Goal: Information Seeking & Learning: Learn about a topic

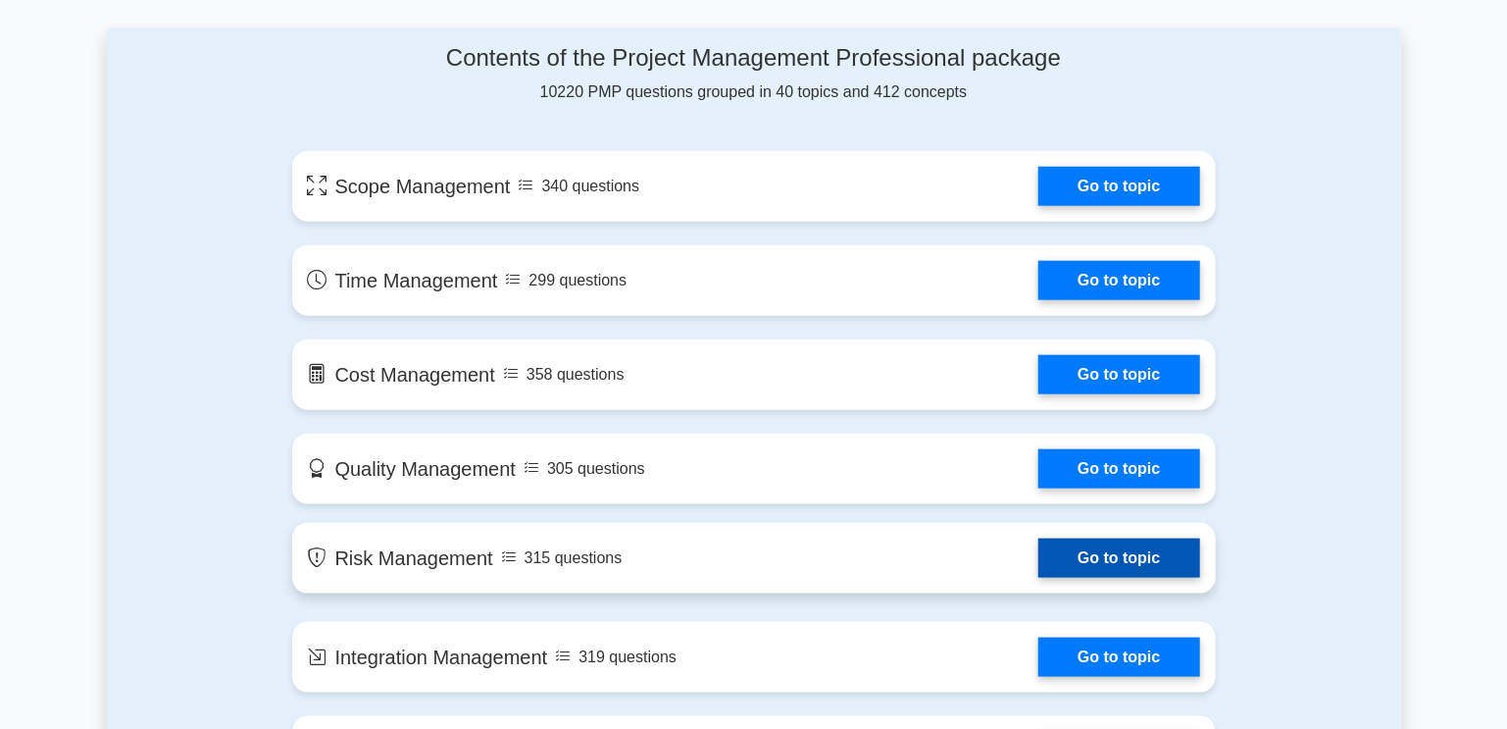
scroll to position [980, 0]
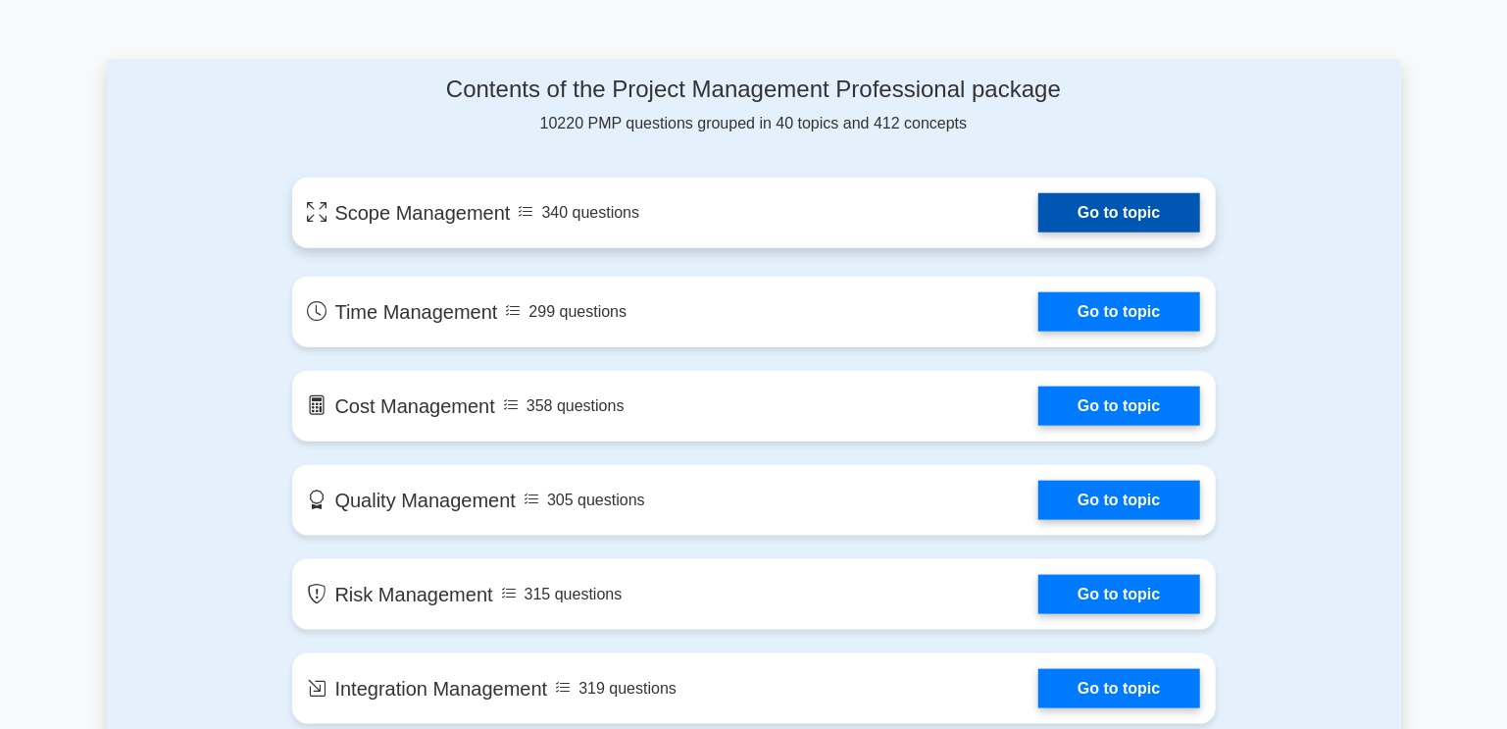
click at [1132, 210] on link "Go to topic" at bounding box center [1118, 212] width 161 height 39
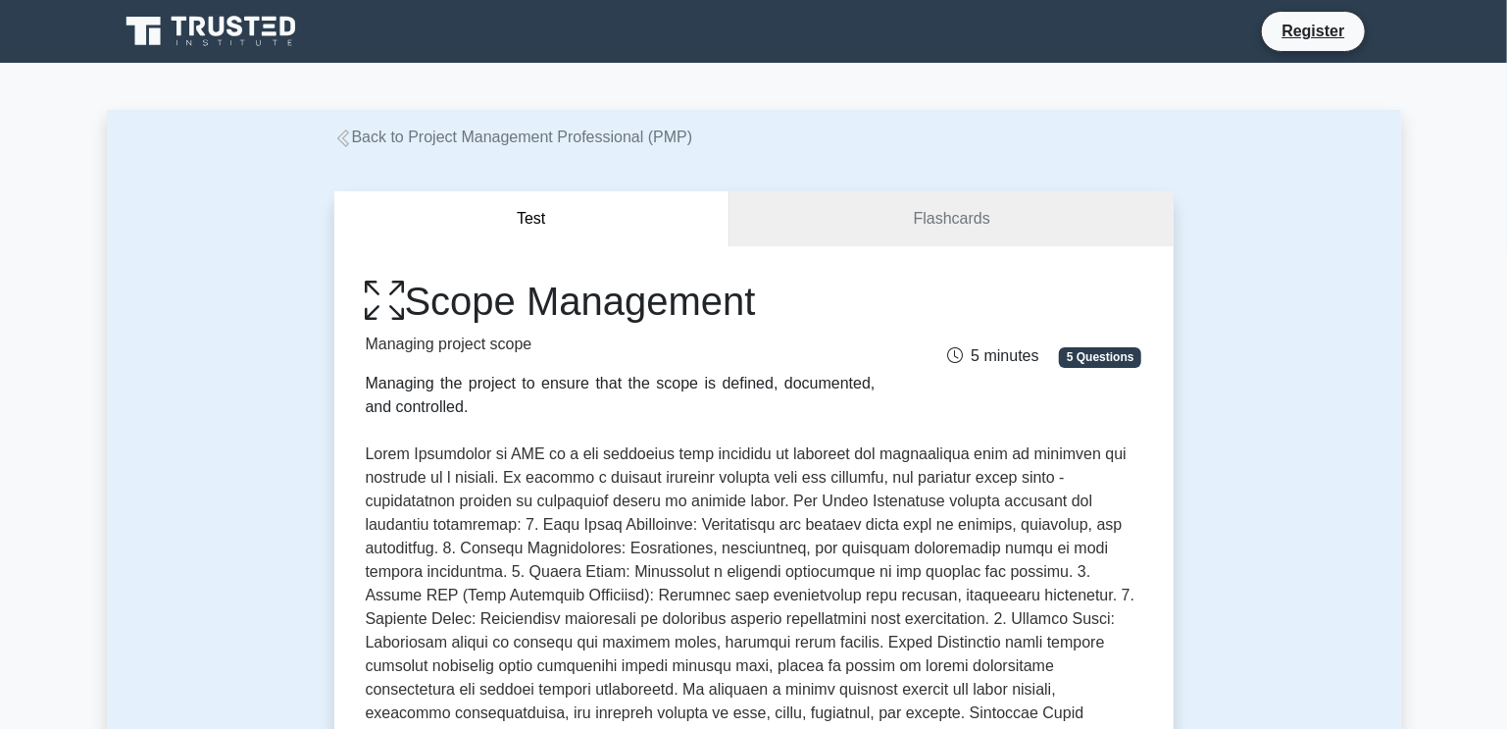
scroll to position [195, 0]
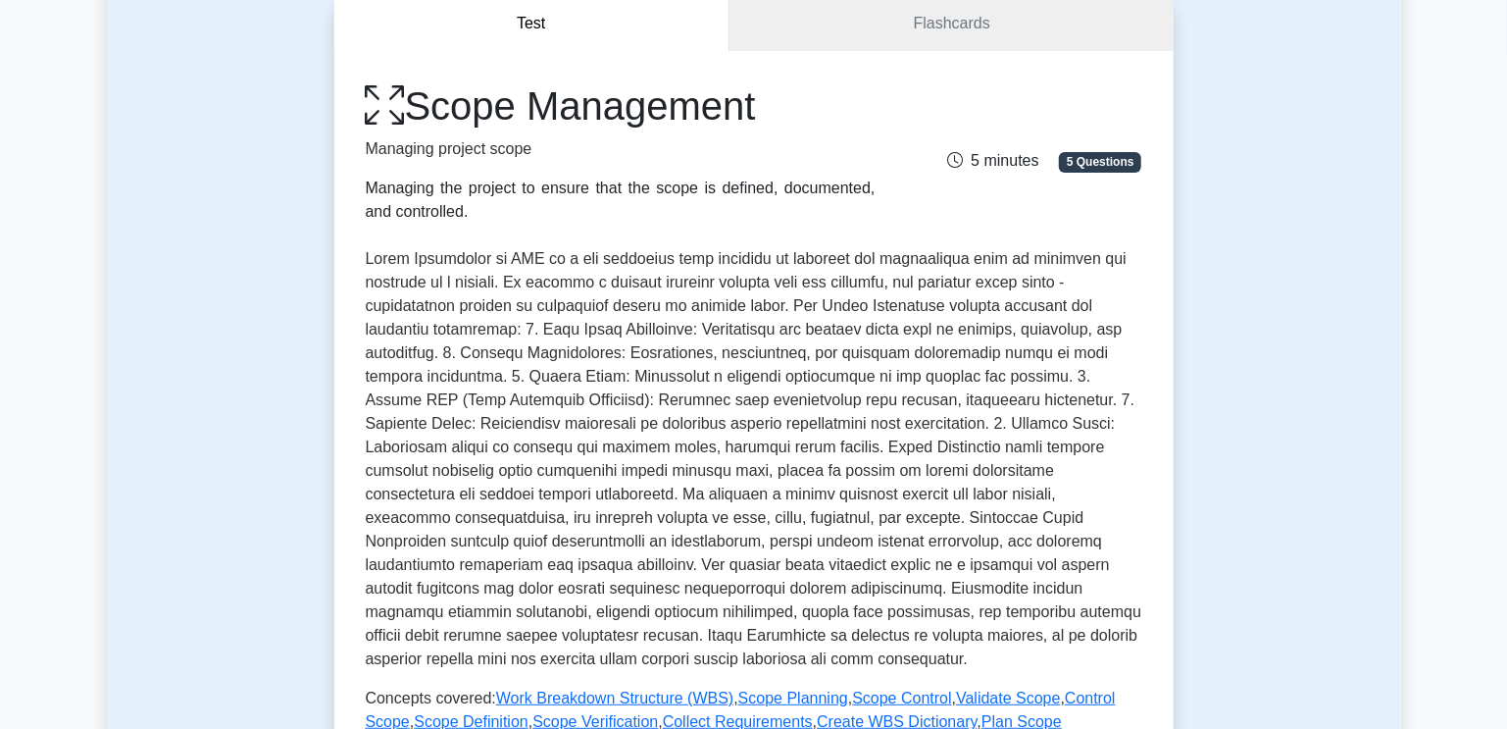
click at [567, 492] on p at bounding box center [754, 459] width 777 height 424
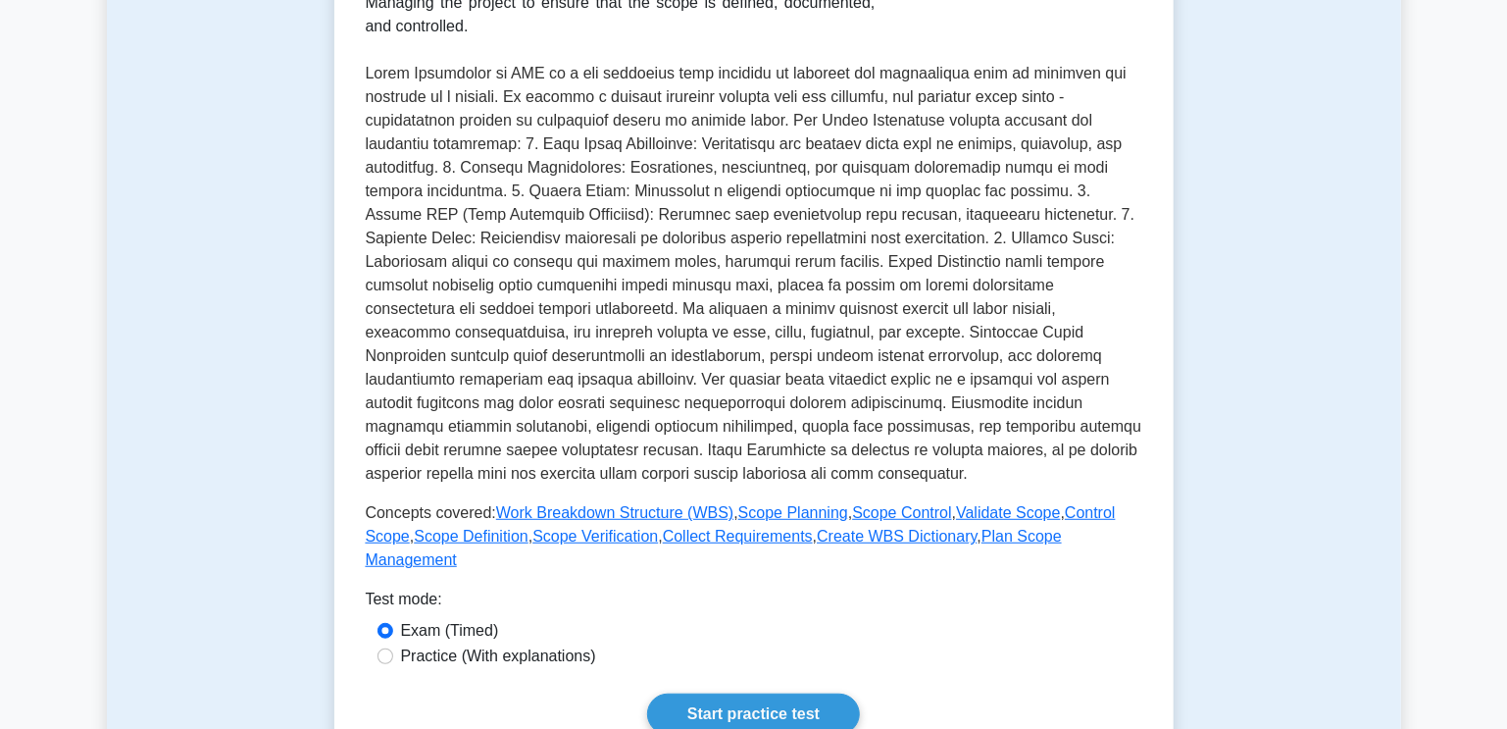
scroll to position [391, 0]
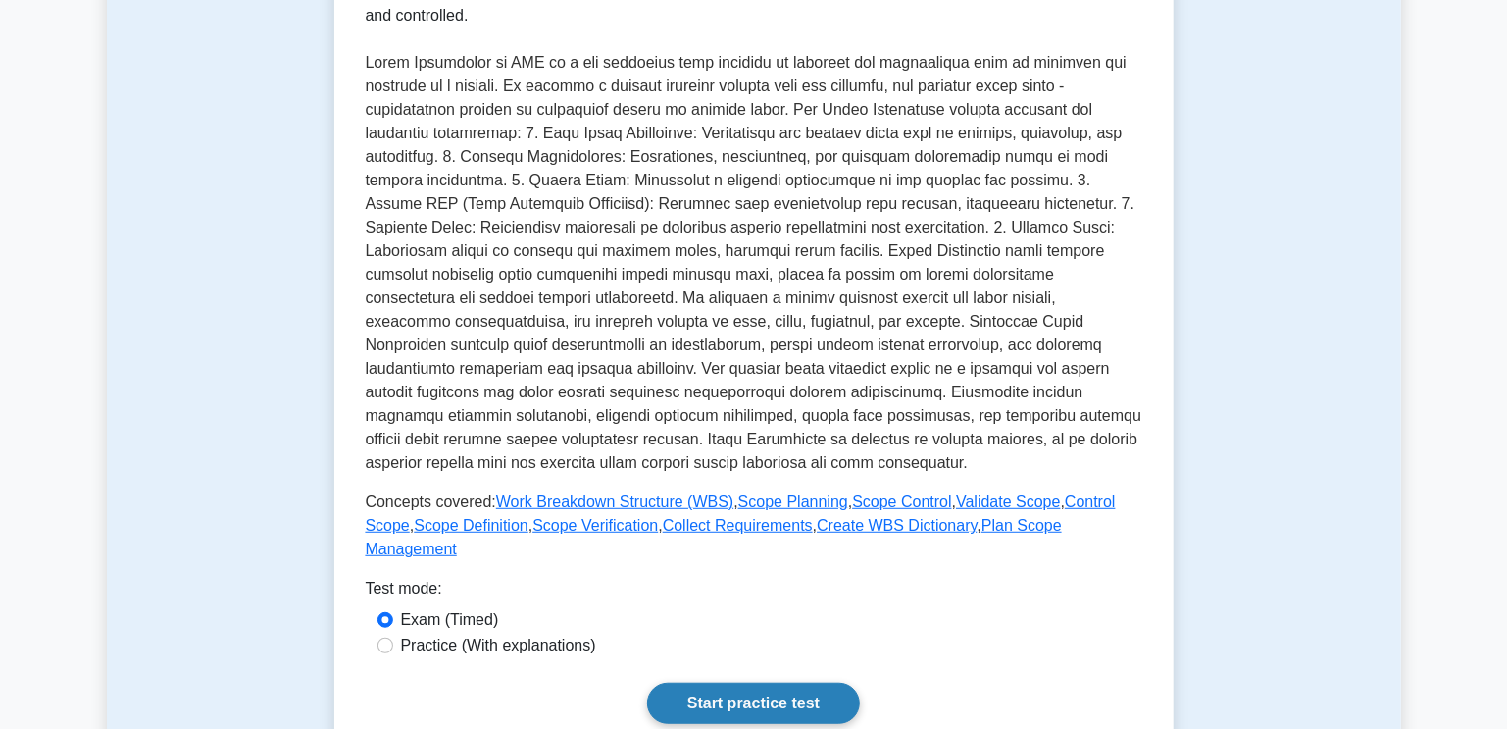
click at [759, 682] on link "Start practice test" at bounding box center [753, 702] width 213 height 41
click at [388, 637] on input "Practice (With explanations)" at bounding box center [385, 645] width 16 height 16
radio input "true"
click at [383, 612] on input "Exam (Timed)" at bounding box center [385, 620] width 16 height 16
radio input "true"
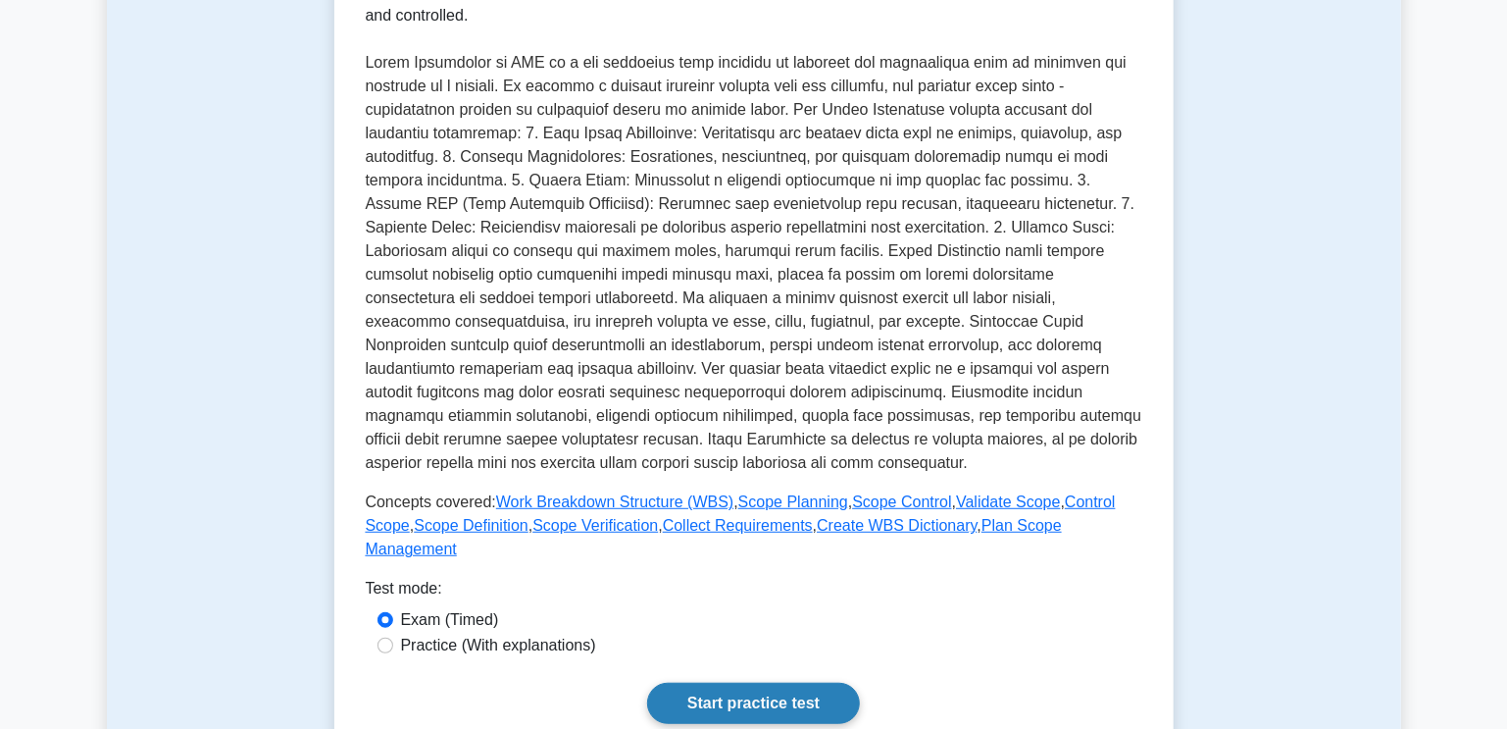
click at [746, 682] on link "Start practice test" at bounding box center [753, 702] width 213 height 41
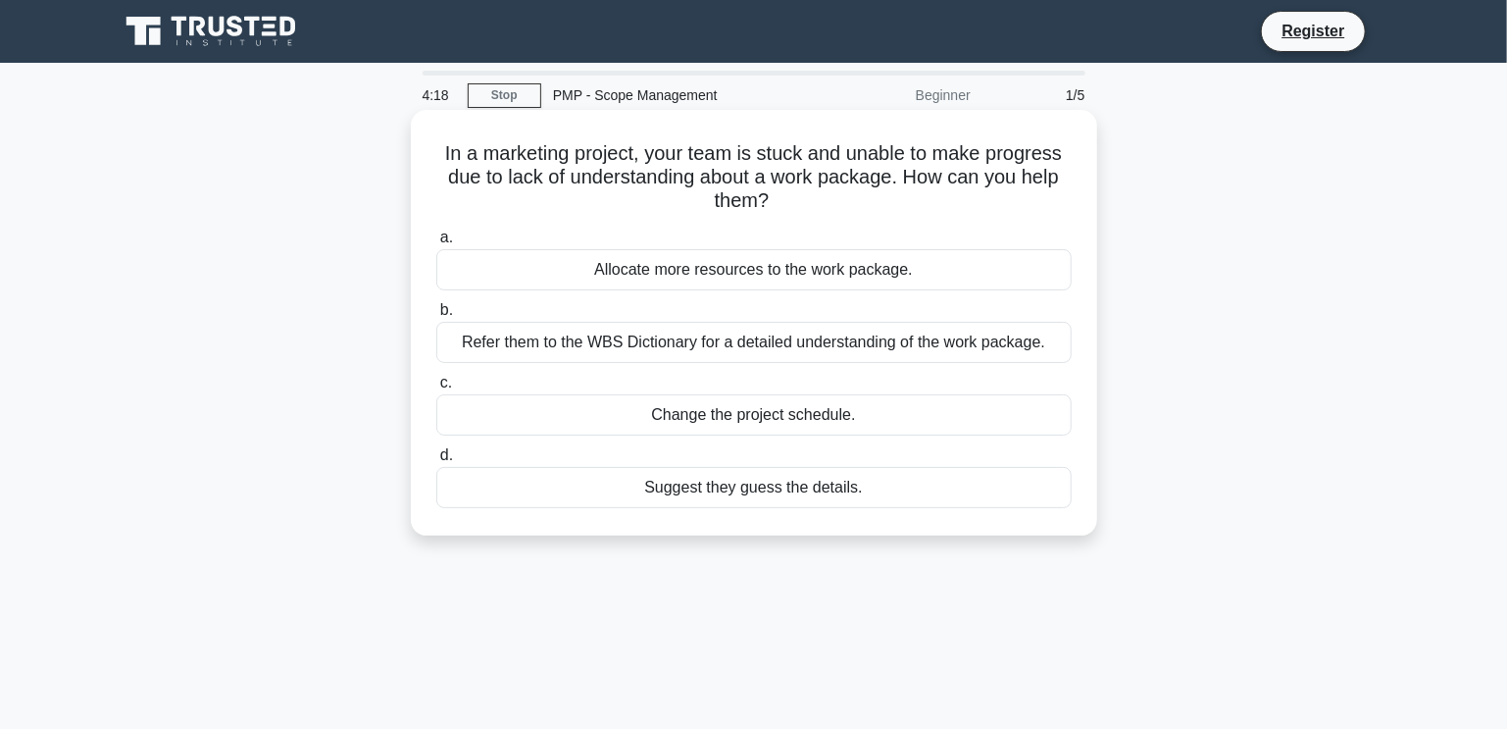
click at [508, 337] on div "Refer them to the WBS Dictionary for a detailed understanding of the work packa…" at bounding box center [753, 342] width 635 height 41
click at [436, 317] on input "b. Refer them to the WBS Dictionary for a detailed understanding of the work pa…" at bounding box center [436, 310] width 0 height 13
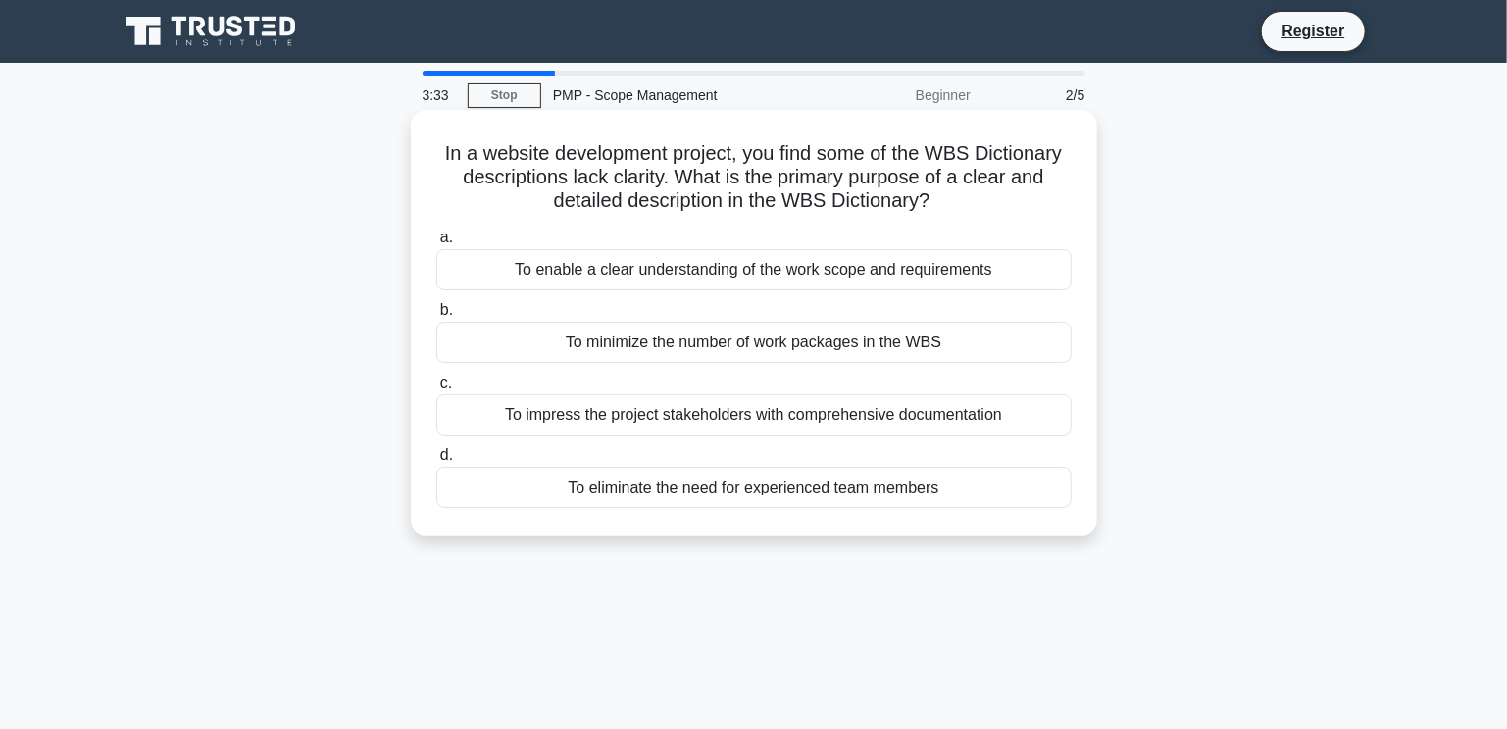
click at [735, 264] on div "To enable a clear understanding of the work scope and requirements" at bounding box center [753, 269] width 635 height 41
click at [436, 244] on input "a. To enable a clear understanding of the work scope and requirements" at bounding box center [436, 237] width 0 height 13
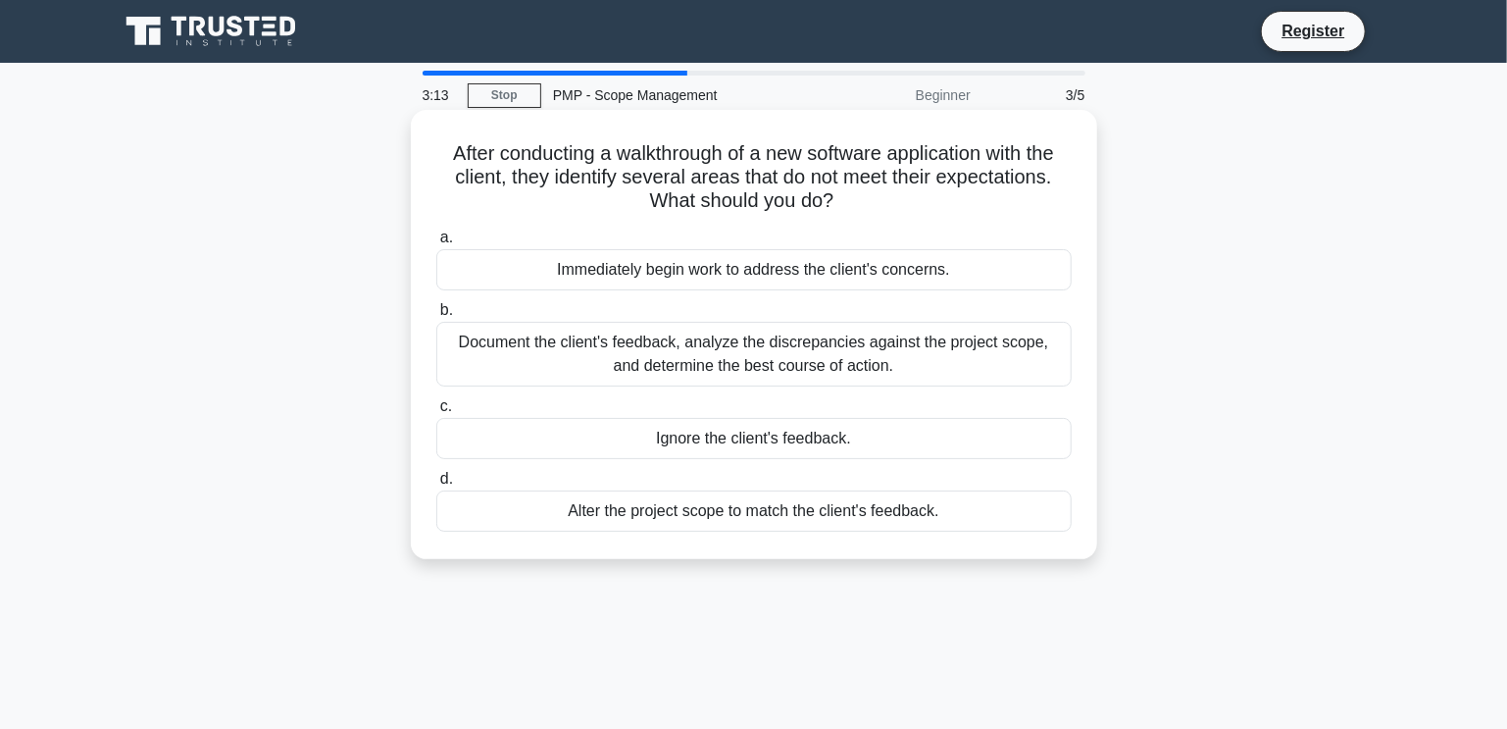
click at [673, 347] on div "Document the client's feedback, analyze the discrepancies against the project s…" at bounding box center [753, 354] width 635 height 65
click at [436, 317] on input "b. Document the client's feedback, analyze the discrepancies against the projec…" at bounding box center [436, 310] width 0 height 13
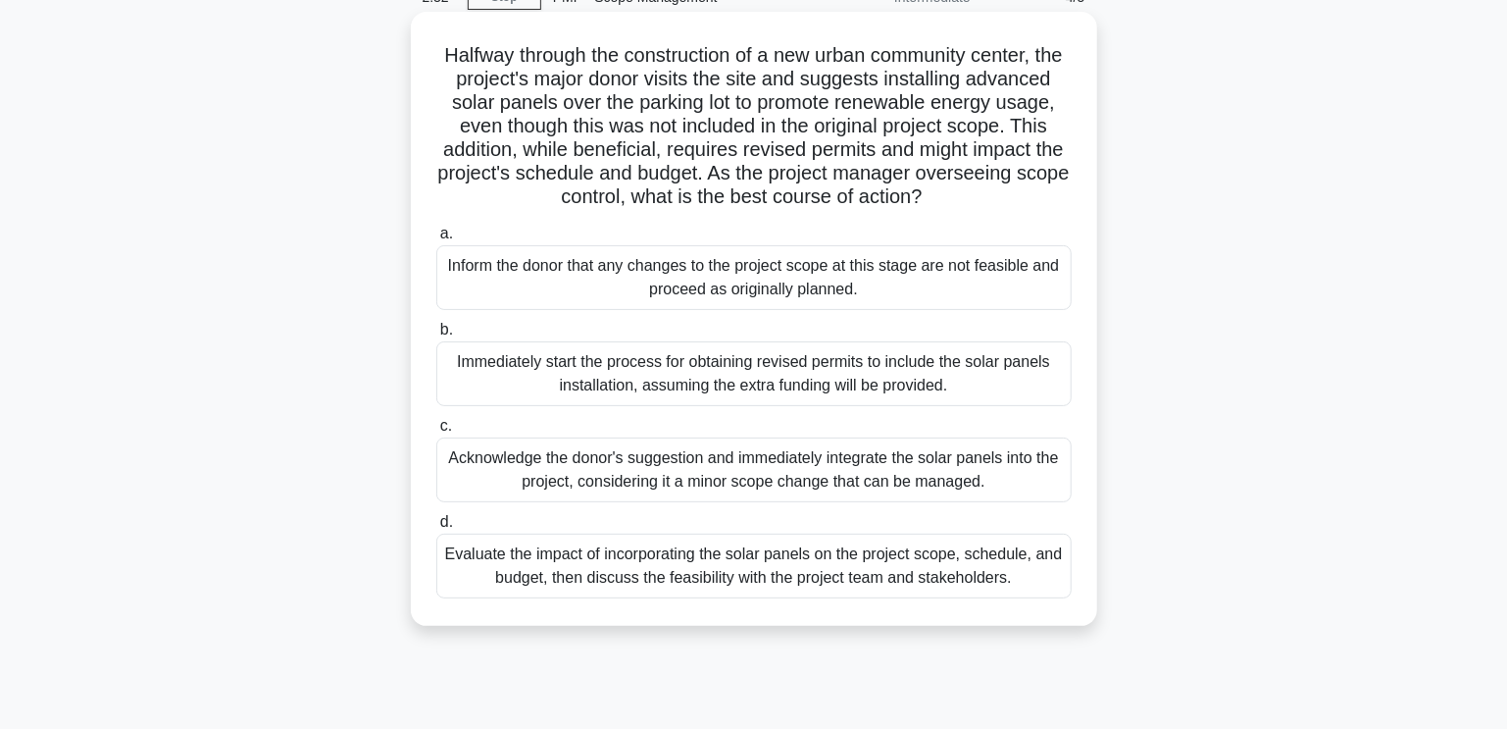
scroll to position [294, 0]
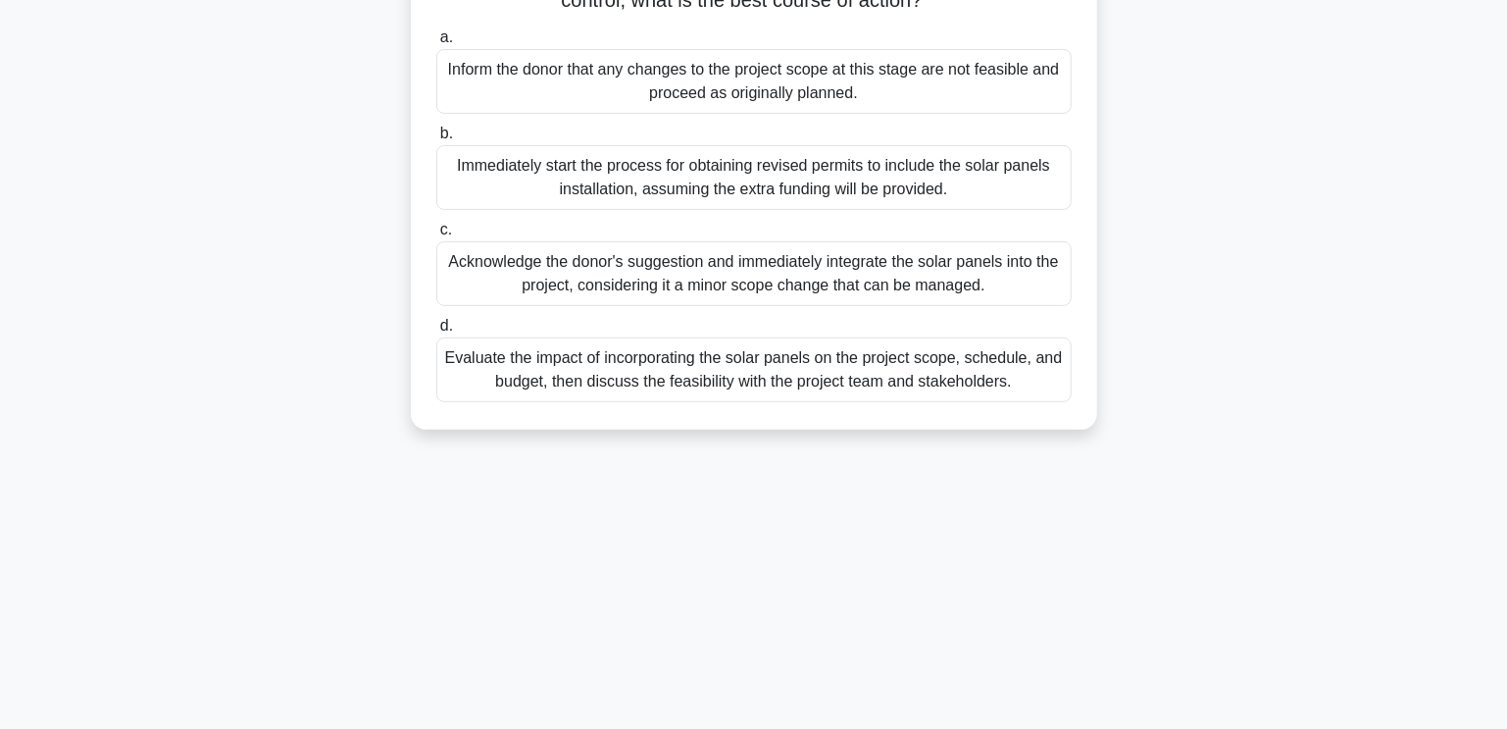
click at [579, 389] on div "Evaluate the impact of incorporating the solar panels on the project scope, sch…" at bounding box center [753, 369] width 635 height 65
click at [436, 332] on input "d. Evaluate the impact of incorporating the solar panels on the project scope, …" at bounding box center [436, 326] width 0 height 13
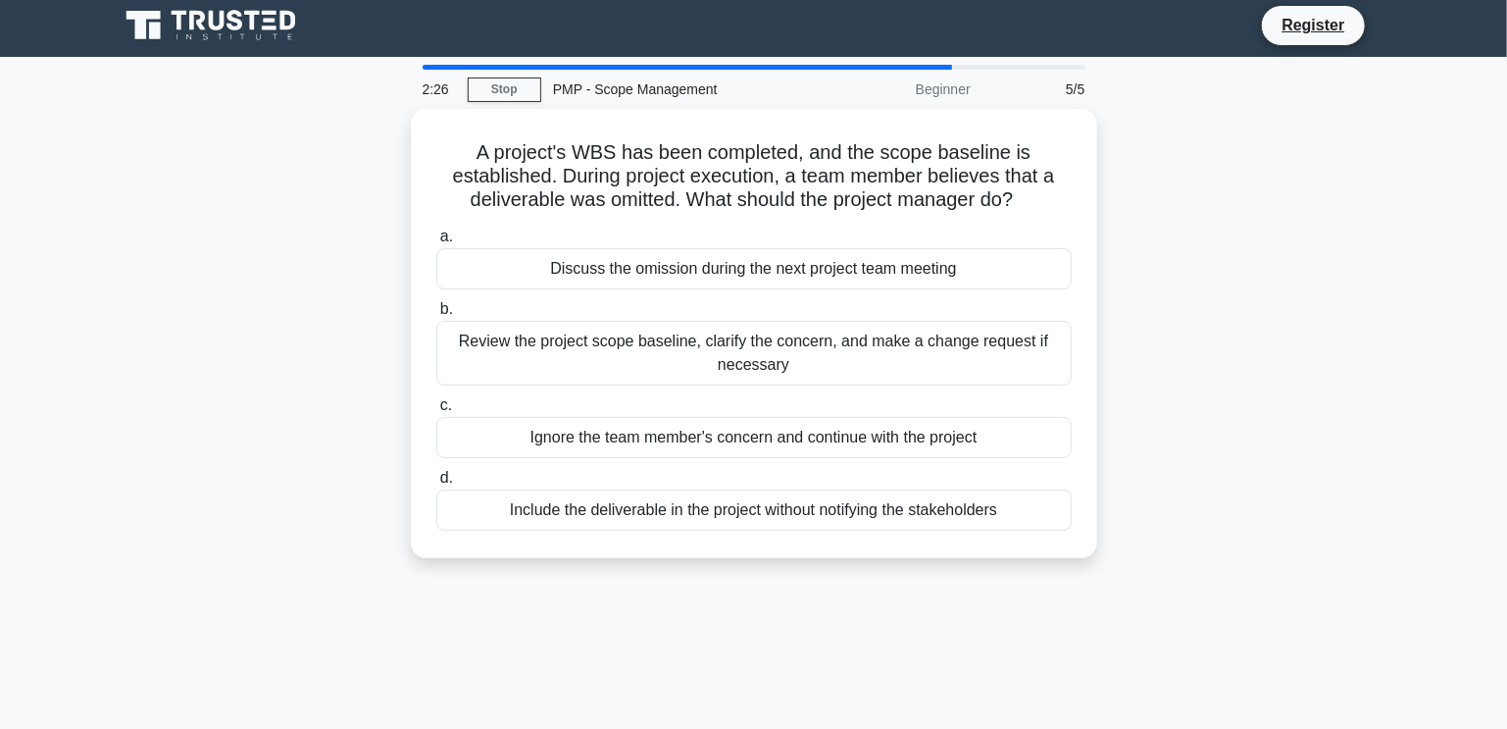
scroll to position [0, 0]
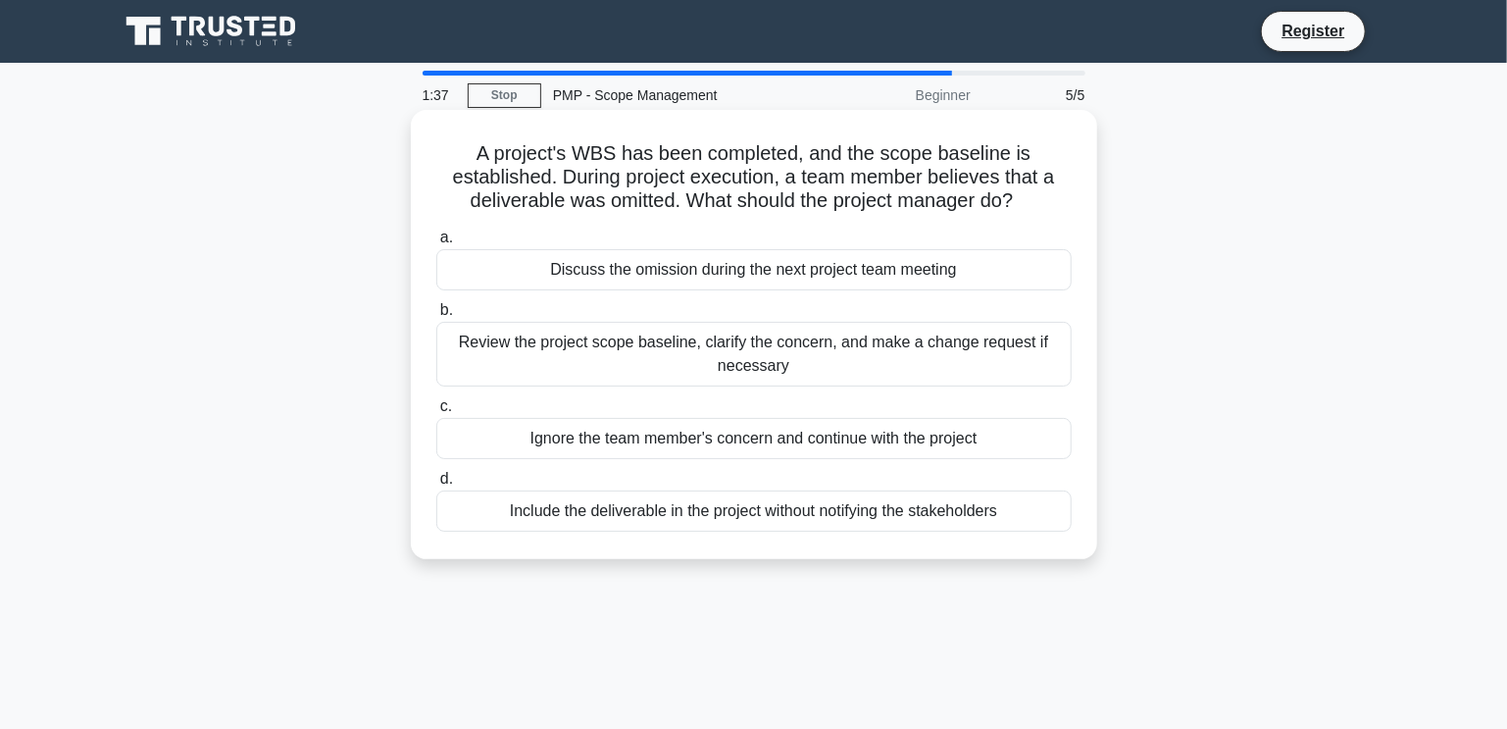
click at [523, 350] on div "Review the project scope baseline, clarify the concern, and make a change reque…" at bounding box center [753, 354] width 635 height 65
click at [436, 317] on input "b. Review the project scope baseline, clarify the concern, and make a change re…" at bounding box center [436, 310] width 0 height 13
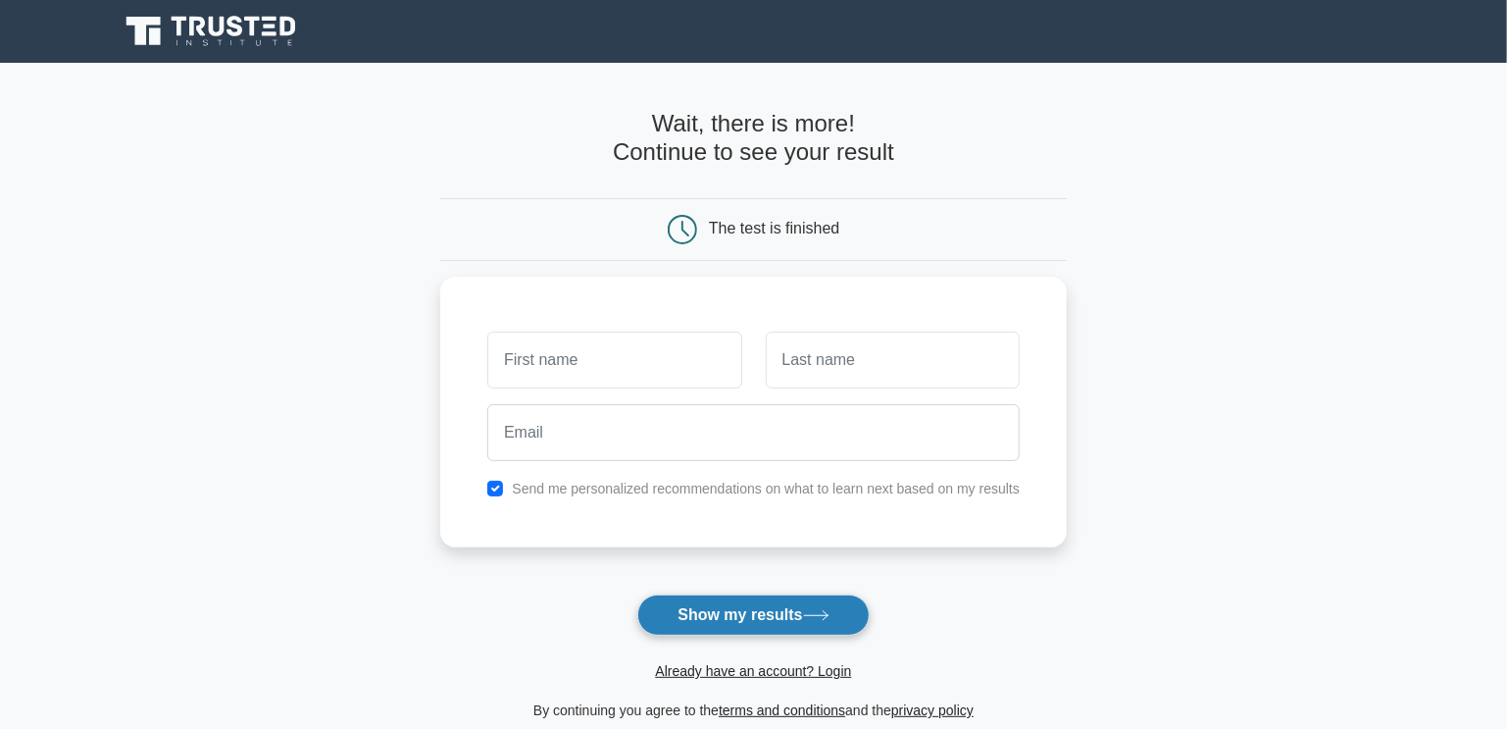
click at [709, 612] on button "Show my results" at bounding box center [752, 614] width 231 height 41
click at [466, 373] on div "Send me personalized recommendations on what to learn next based on my results" at bounding box center [753, 407] width 627 height 271
